Goal: Book appointment/travel/reservation

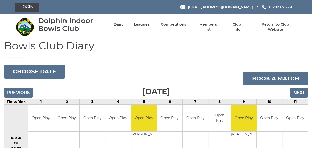
click at [150, 37] on div "Dolphin Indoor Bowls Club Diary Leagues Club leagues - Winter 2025/2026 Club le…" at bounding box center [156, 27] width 290 height 22
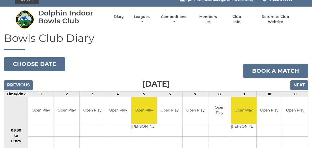
scroll to position [8, 0]
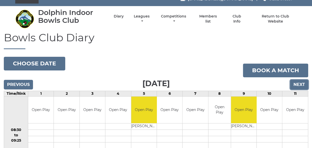
click at [298, 85] on input "Next" at bounding box center [300, 85] width 18 height 10
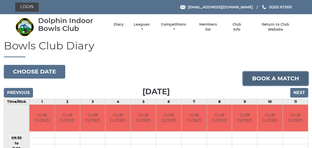
click at [298, 85] on link "Book a match" at bounding box center [275, 79] width 65 height 14
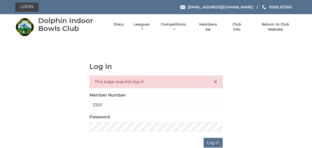
click at [298, 93] on div "Log in This page requires log in. × Member Number 3369 Password Log in" at bounding box center [156, 105] width 290 height 85
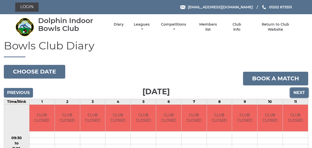
click at [301, 93] on input "Next" at bounding box center [300, 93] width 18 height 10
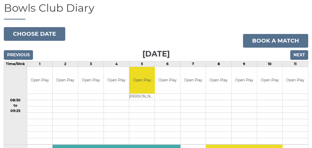
scroll to position [16, 0]
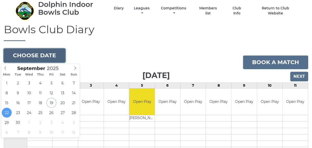
click at [31, 56] on button "Choose date" at bounding box center [35, 56] width 62 height 14
type input "2025-09-29"
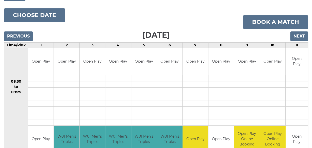
scroll to position [65, 0]
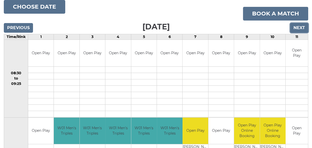
click at [301, 27] on input "Next" at bounding box center [300, 28] width 18 height 10
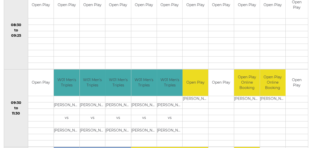
scroll to position [132, 0]
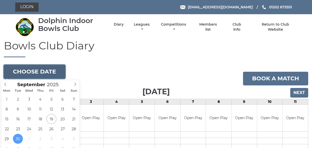
click at [32, 71] on button "Choose date" at bounding box center [35, 72] width 62 height 14
type input "[DATE]"
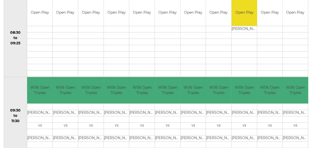
scroll to position [114, 0]
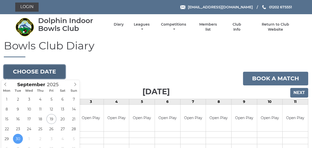
click at [37, 70] on button "Choose date" at bounding box center [35, 72] width 62 height 14
type input "[DATE]"
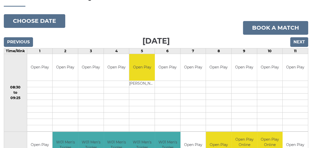
scroll to position [49, 0]
